Goal: Navigation & Orientation: Go to known website

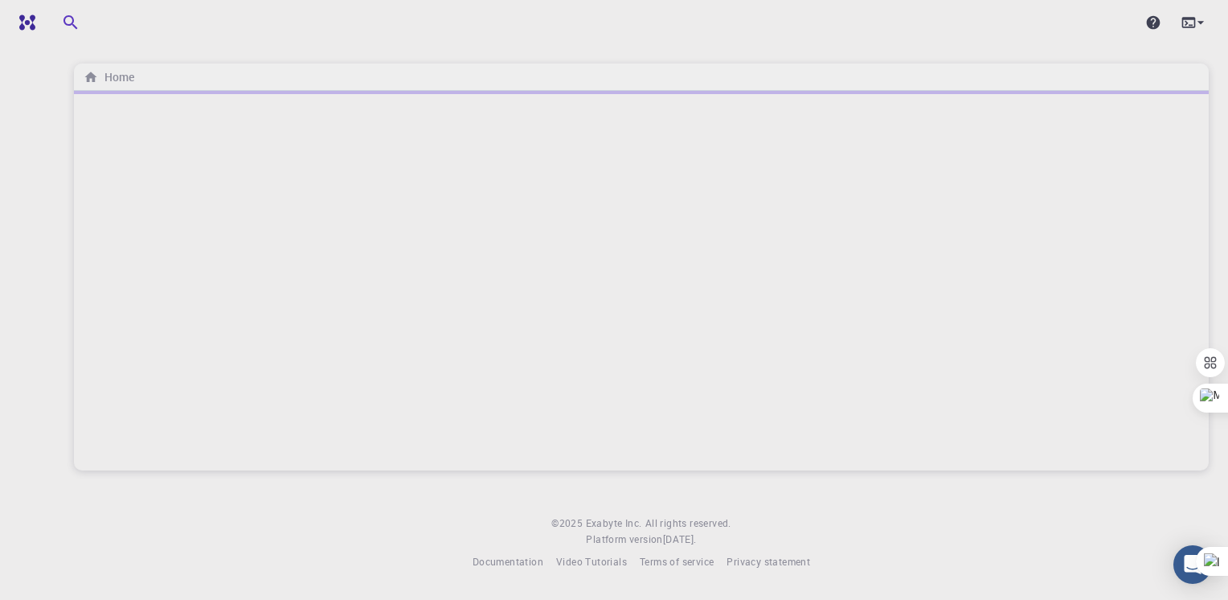
click at [187, 140] on div at bounding box center [641, 280] width 1135 height 379
drag, startPoint x: 563, startPoint y: 227, endPoint x: 514, endPoint y: 235, distance: 49.7
click at [519, 248] on div at bounding box center [641, 280] width 1135 height 379
